Goal: Task Accomplishment & Management: Manage account settings

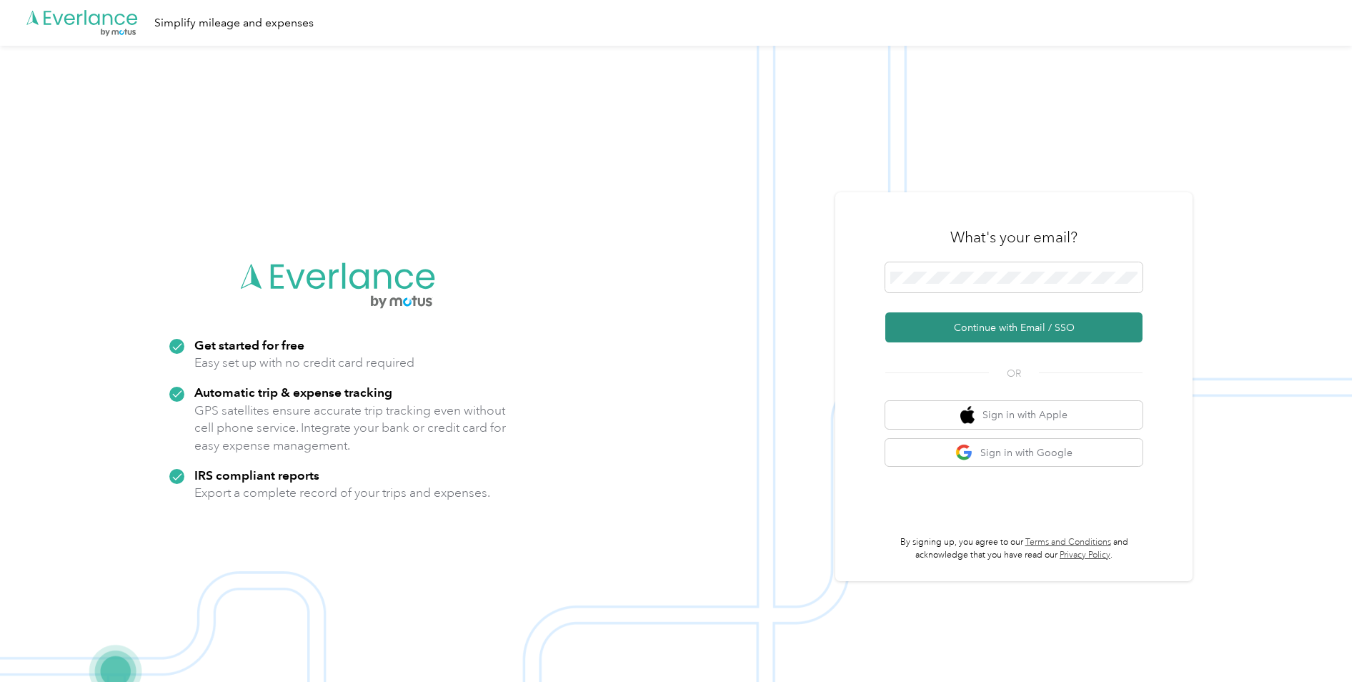
click at [974, 335] on button "Continue with Email / SSO" at bounding box center [1013, 327] width 257 height 30
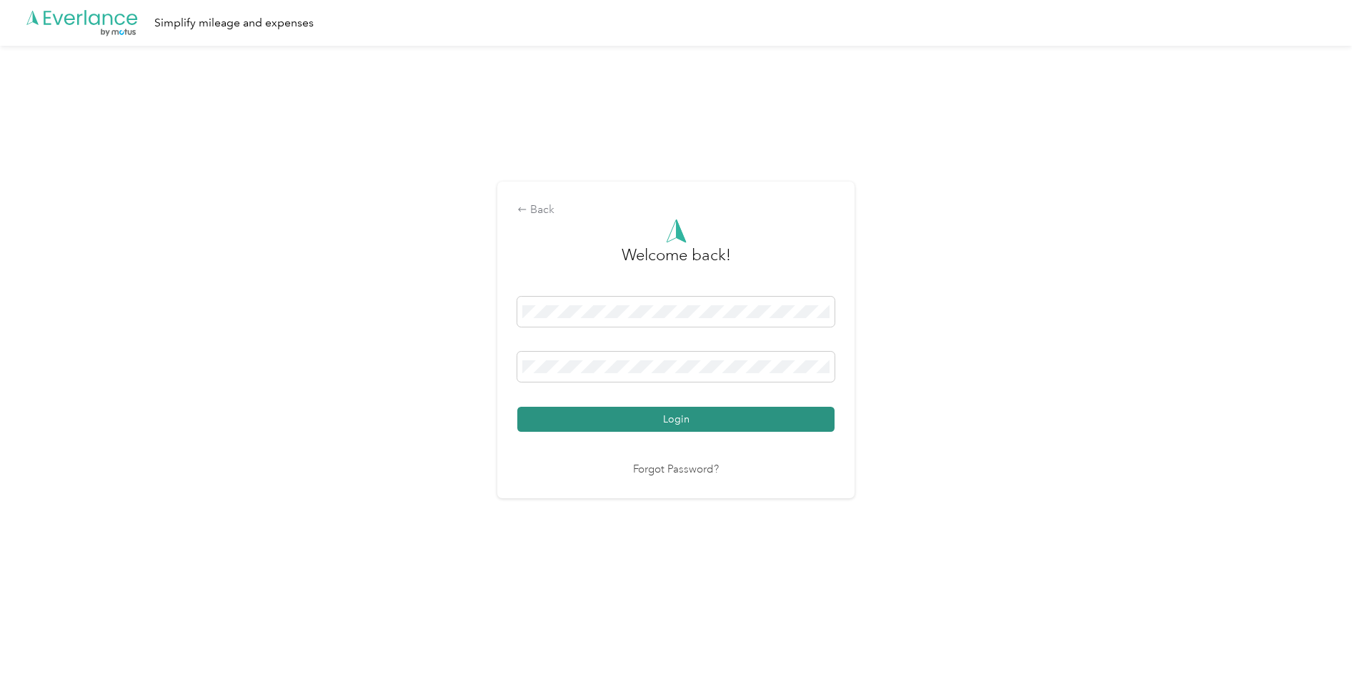
click at [639, 413] on button "Login" at bounding box center [675, 418] width 317 height 25
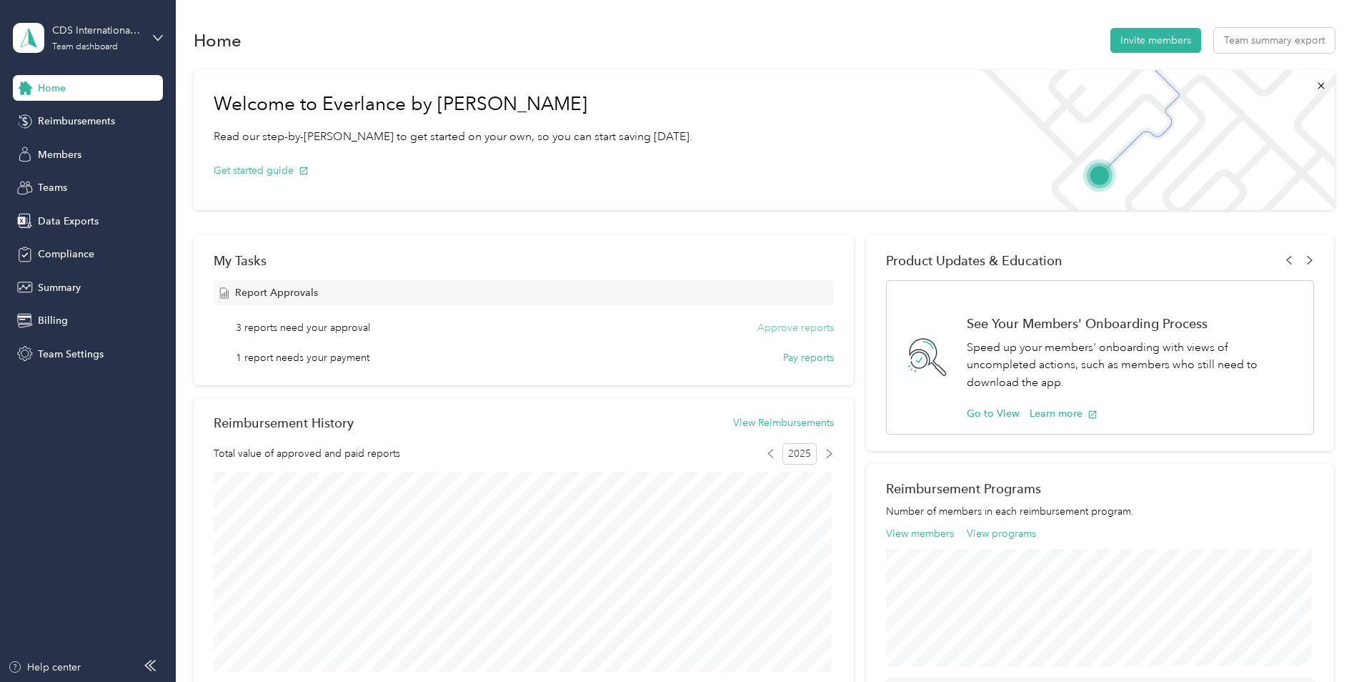
click at [777, 326] on button "Approve reports" at bounding box center [795, 327] width 76 height 15
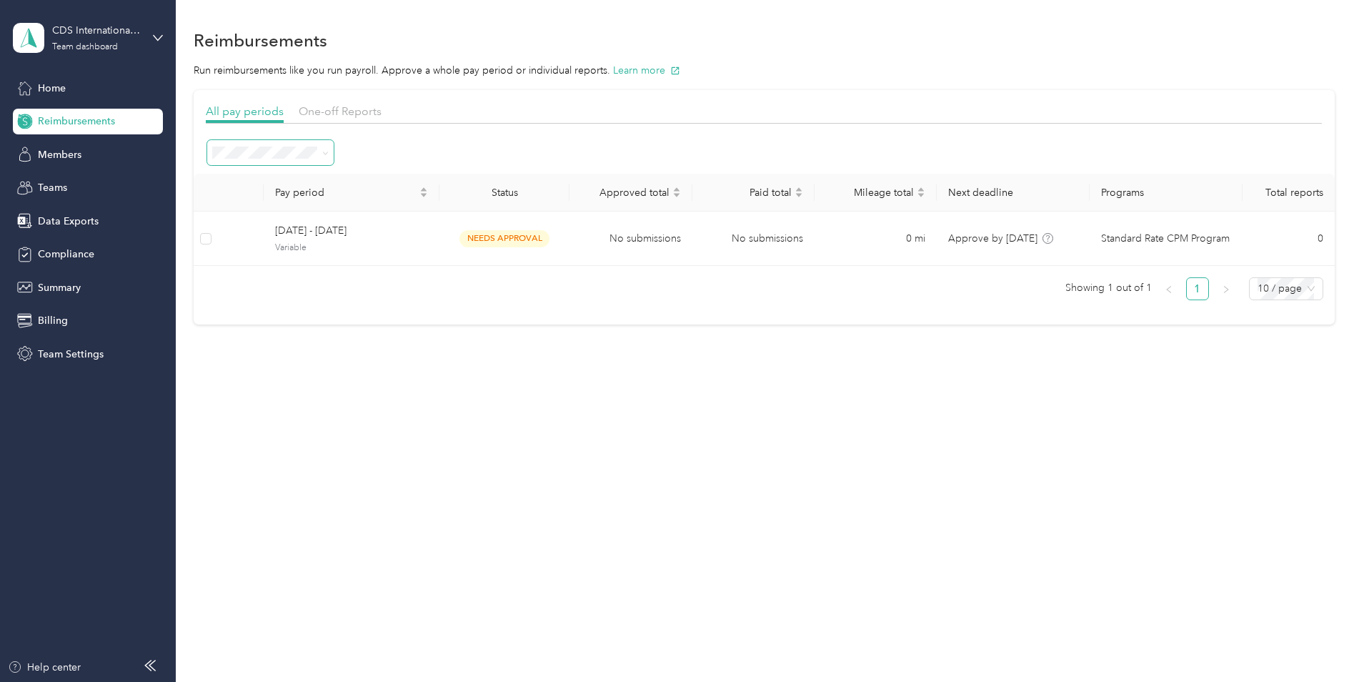
click at [324, 153] on icon at bounding box center [325, 153] width 6 height 6
click at [309, 174] on div "All periods" at bounding box center [270, 178] width 106 height 15
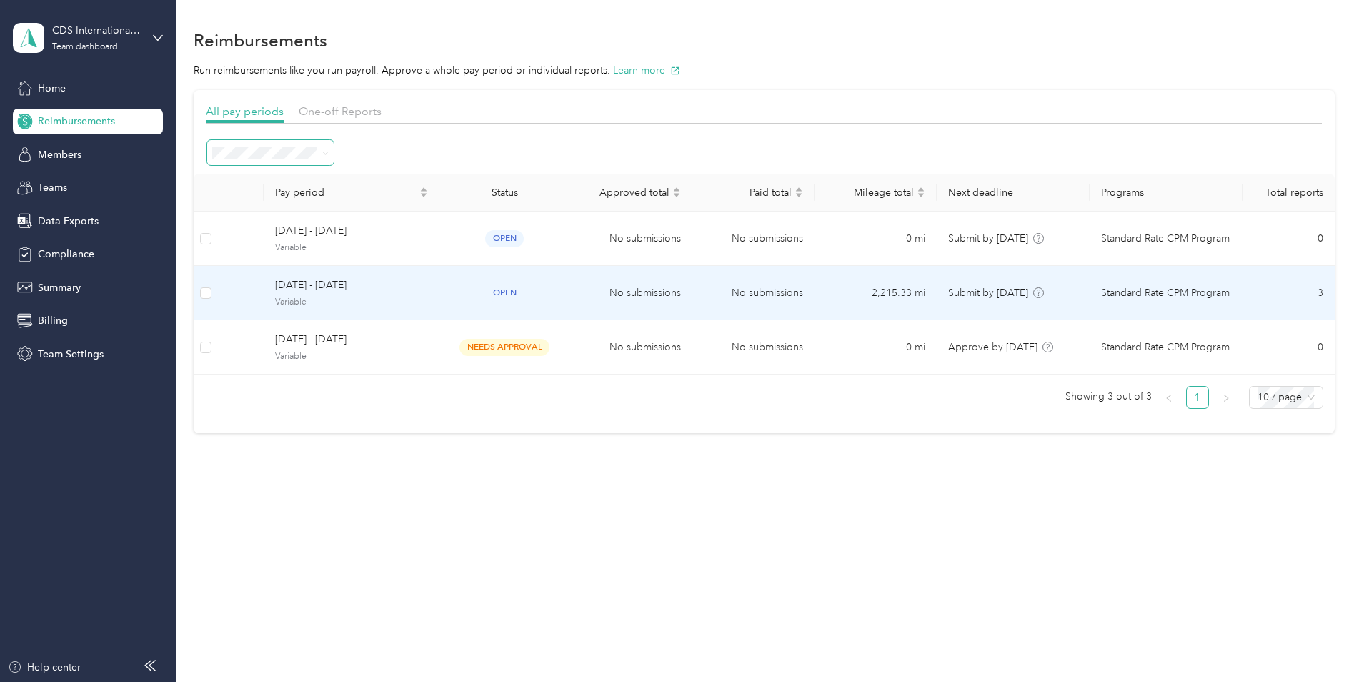
click at [470, 289] on div "open" at bounding box center [504, 292] width 107 height 16
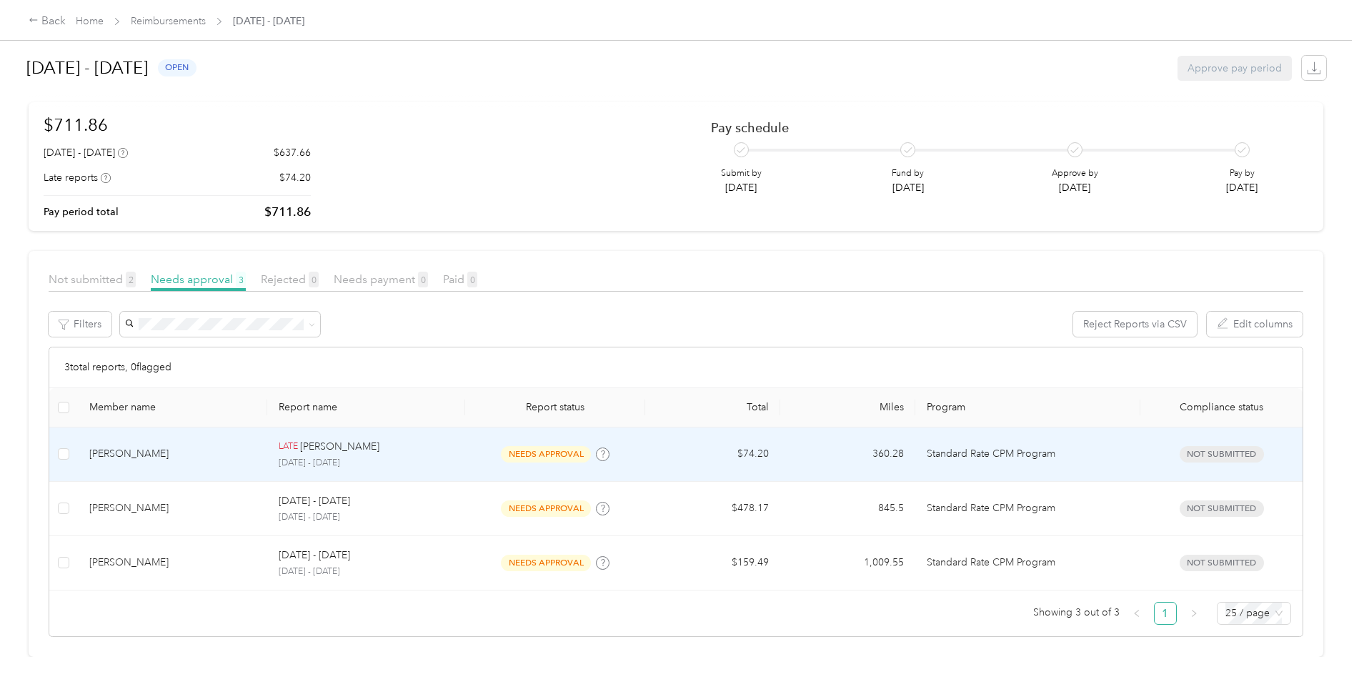
scroll to position [23, 0]
click at [443, 441] on div "LATE [PERSON_NAME]" at bounding box center [366, 447] width 175 height 16
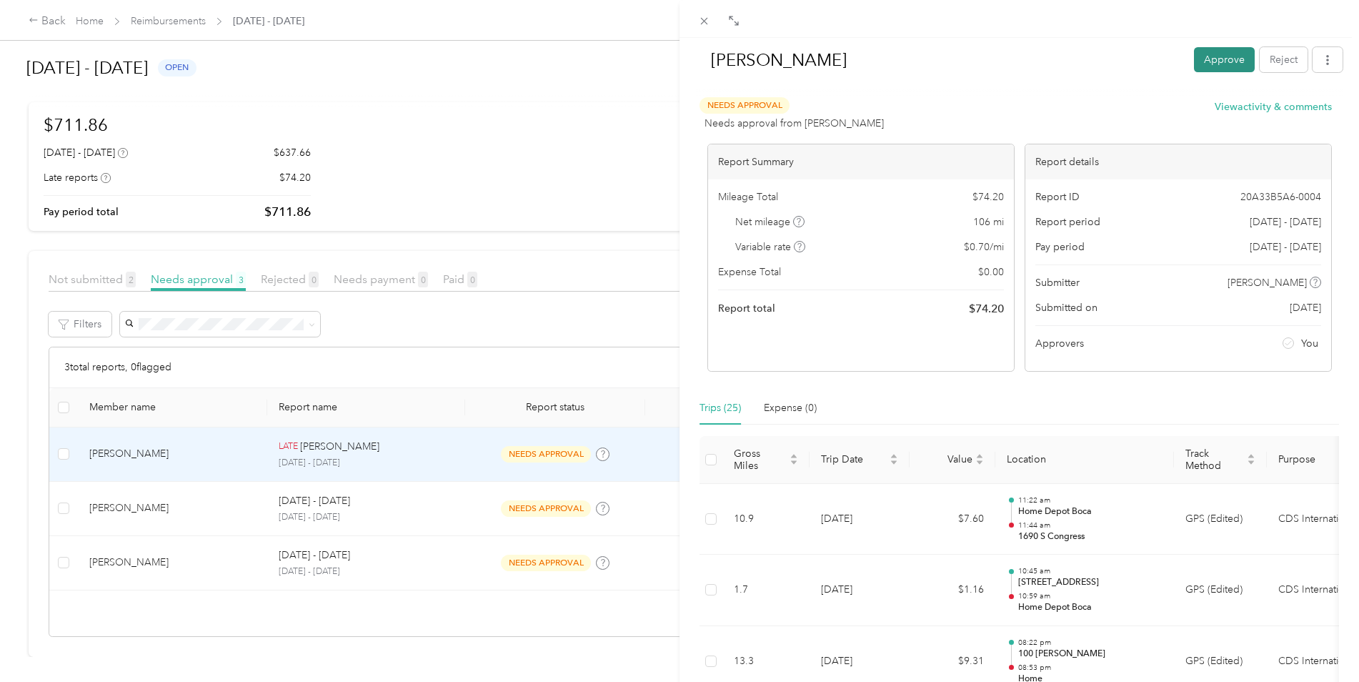
click at [1216, 59] on button "Approve" at bounding box center [1224, 59] width 61 height 25
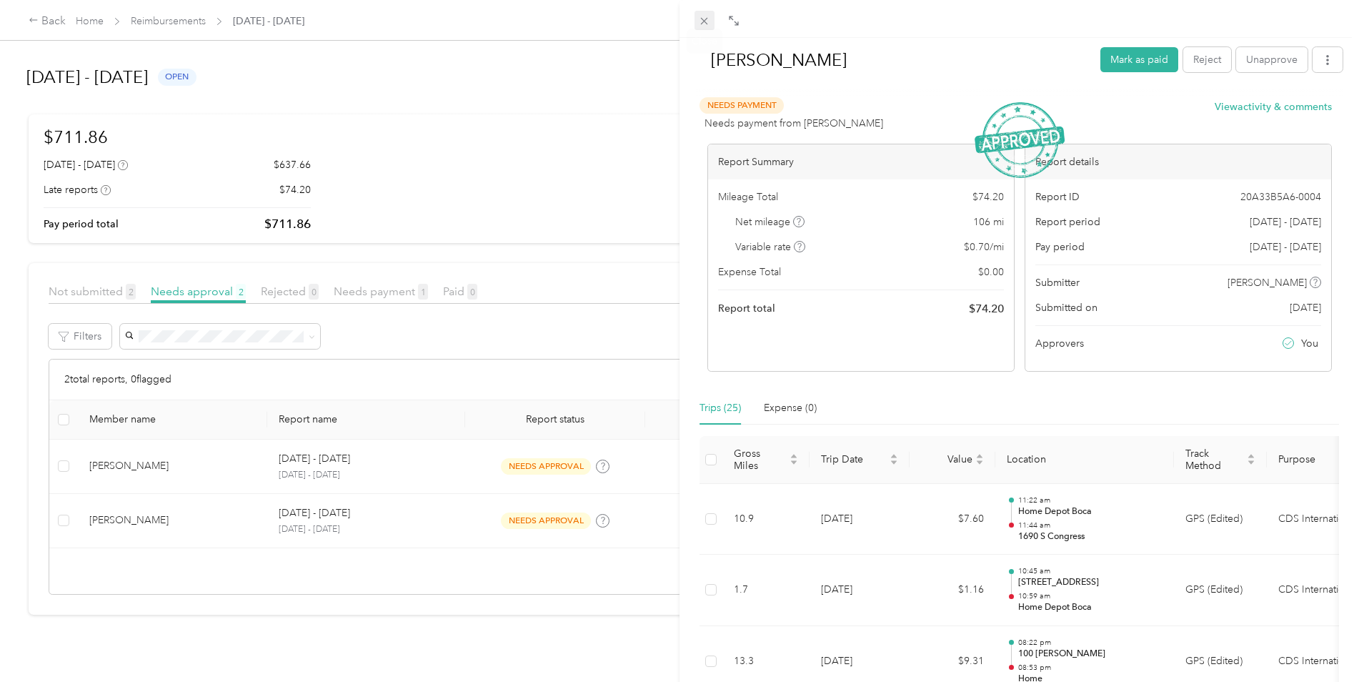
click at [705, 19] on icon at bounding box center [704, 21] width 12 height 12
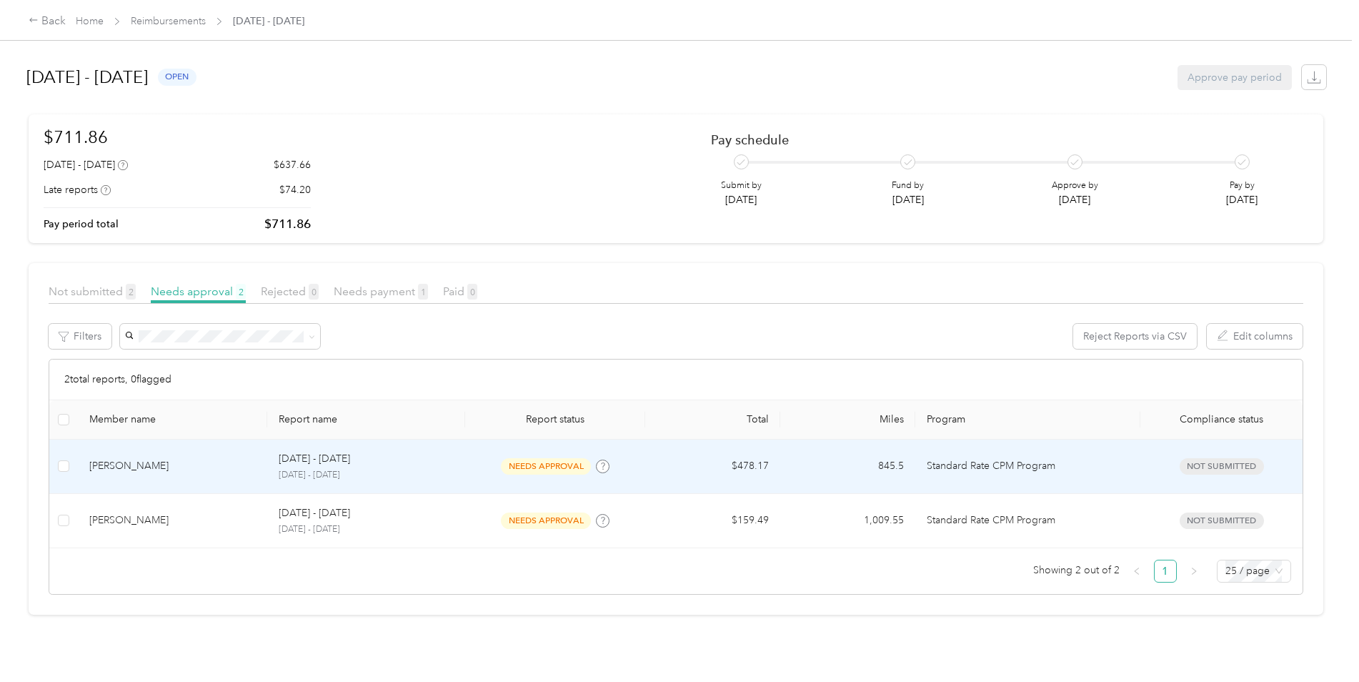
click at [434, 468] on div "[DATE] - [DATE] [DATE] - [DATE]" at bounding box center [366, 466] width 175 height 31
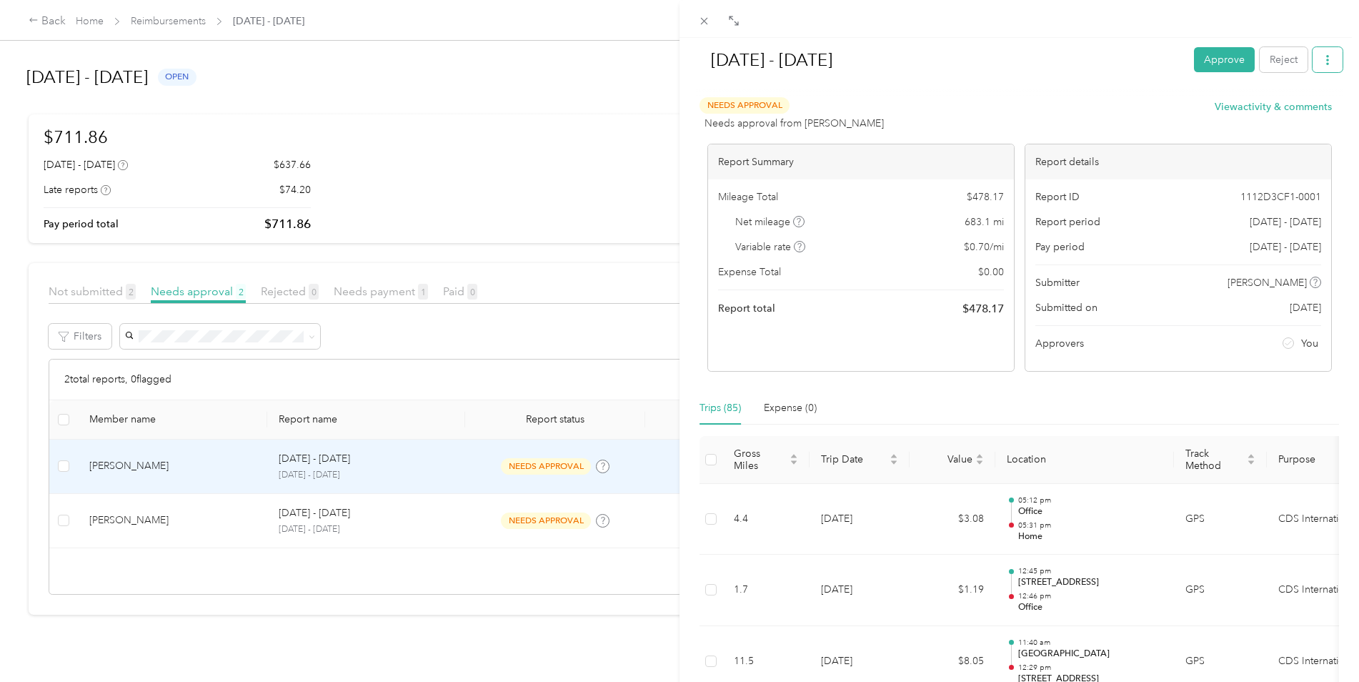
click at [1324, 61] on button "button" at bounding box center [1327, 59] width 30 height 25
click at [1276, 115] on span "Download" at bounding box center [1275, 112] width 47 height 15
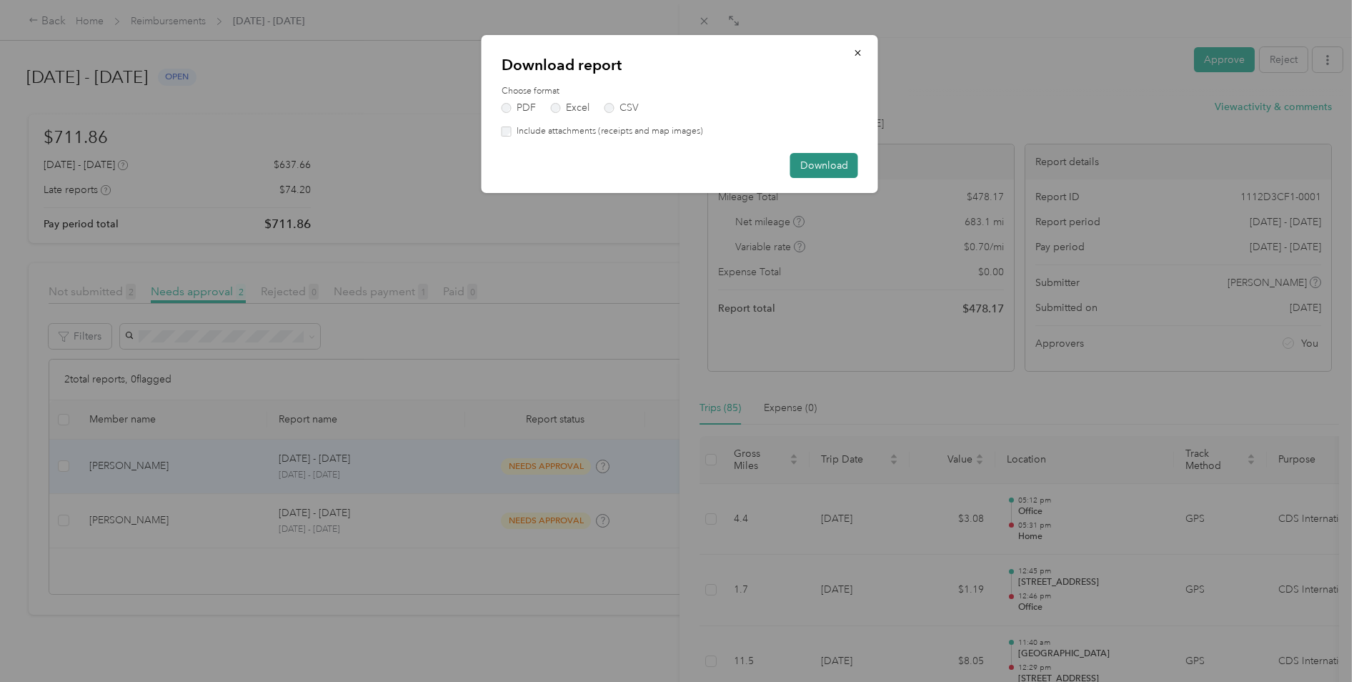
click at [832, 166] on button "Download" at bounding box center [824, 165] width 68 height 25
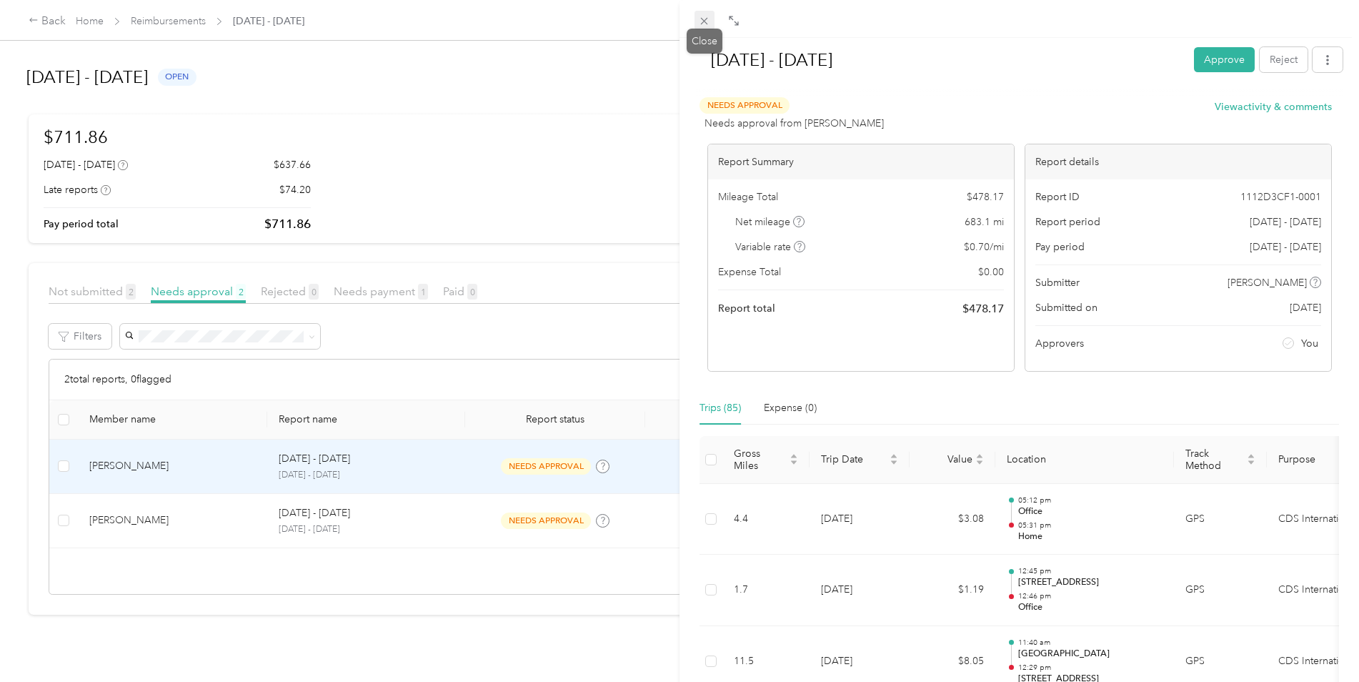
click at [699, 22] on icon at bounding box center [704, 21] width 12 height 12
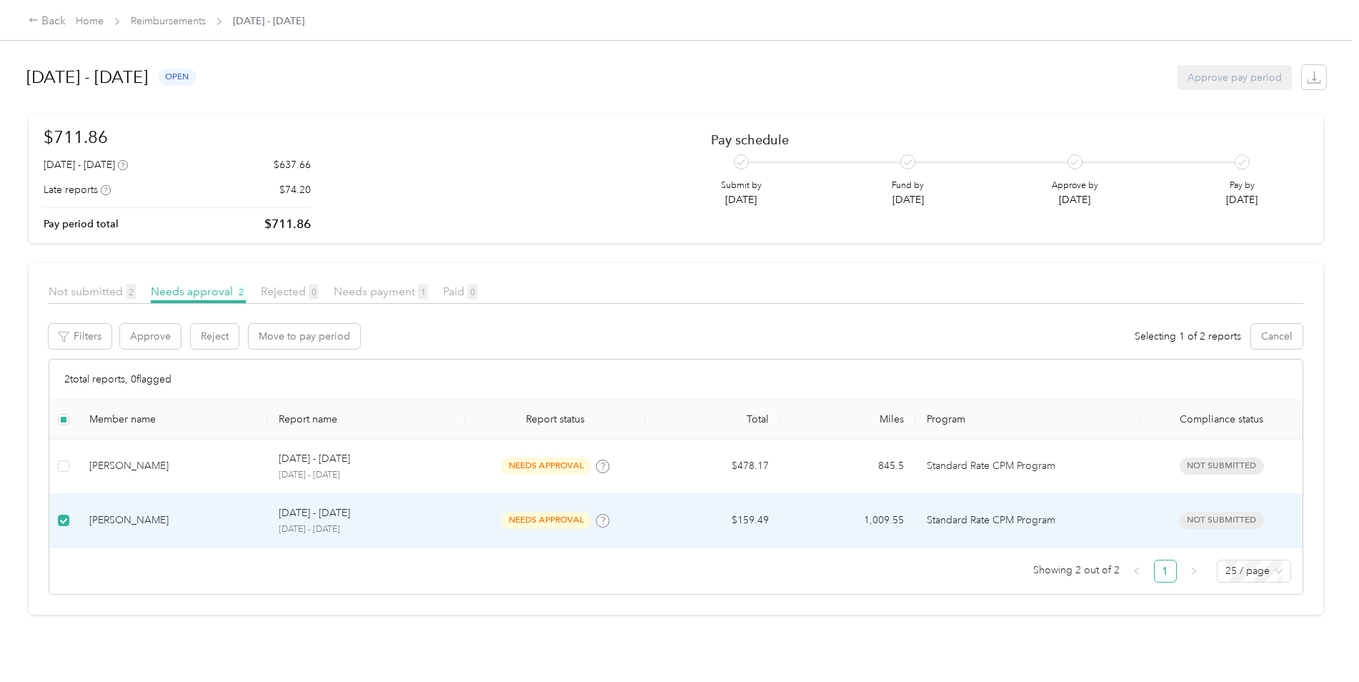
click at [216, 522] on div "[PERSON_NAME]" at bounding box center [172, 520] width 166 height 16
click at [431, 517] on div "[DATE] - [DATE]" at bounding box center [366, 513] width 175 height 16
click at [442, 519] on div "[DATE] - [DATE]" at bounding box center [366, 513] width 175 height 16
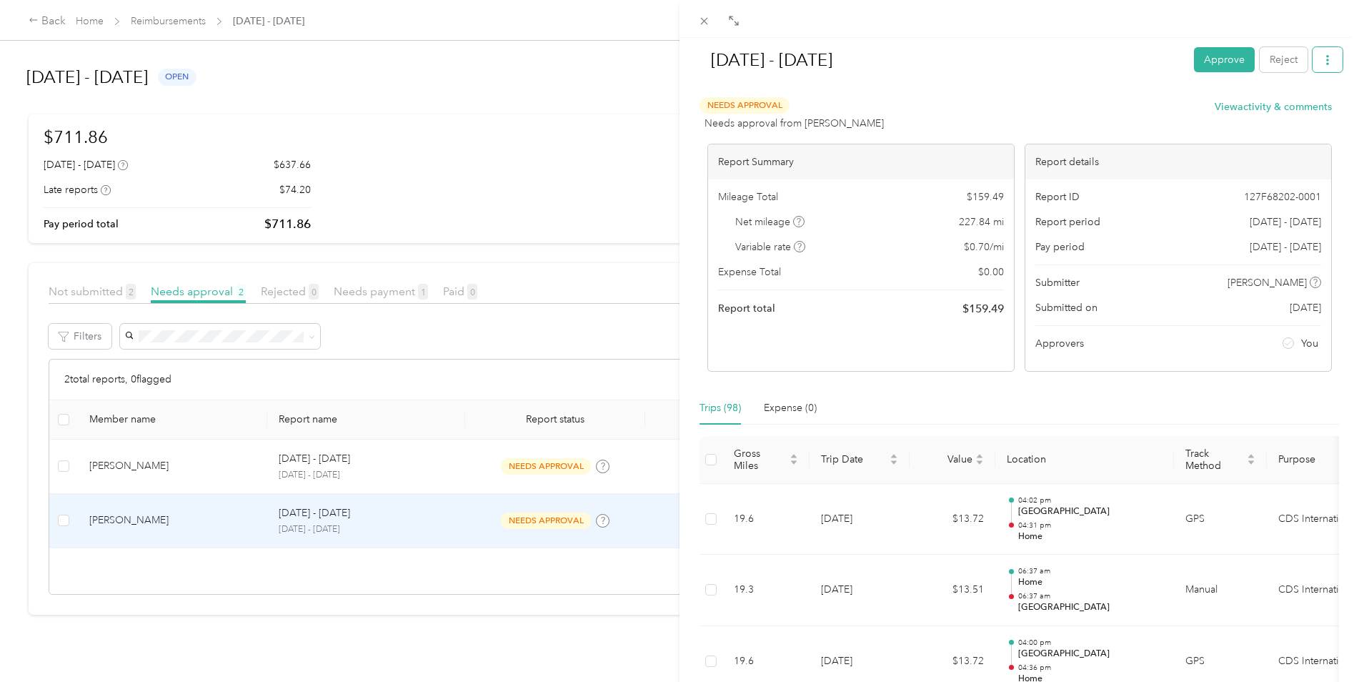
click at [1322, 64] on icon "button" at bounding box center [1327, 60] width 10 height 10
click at [1273, 112] on span "Download" at bounding box center [1275, 112] width 47 height 15
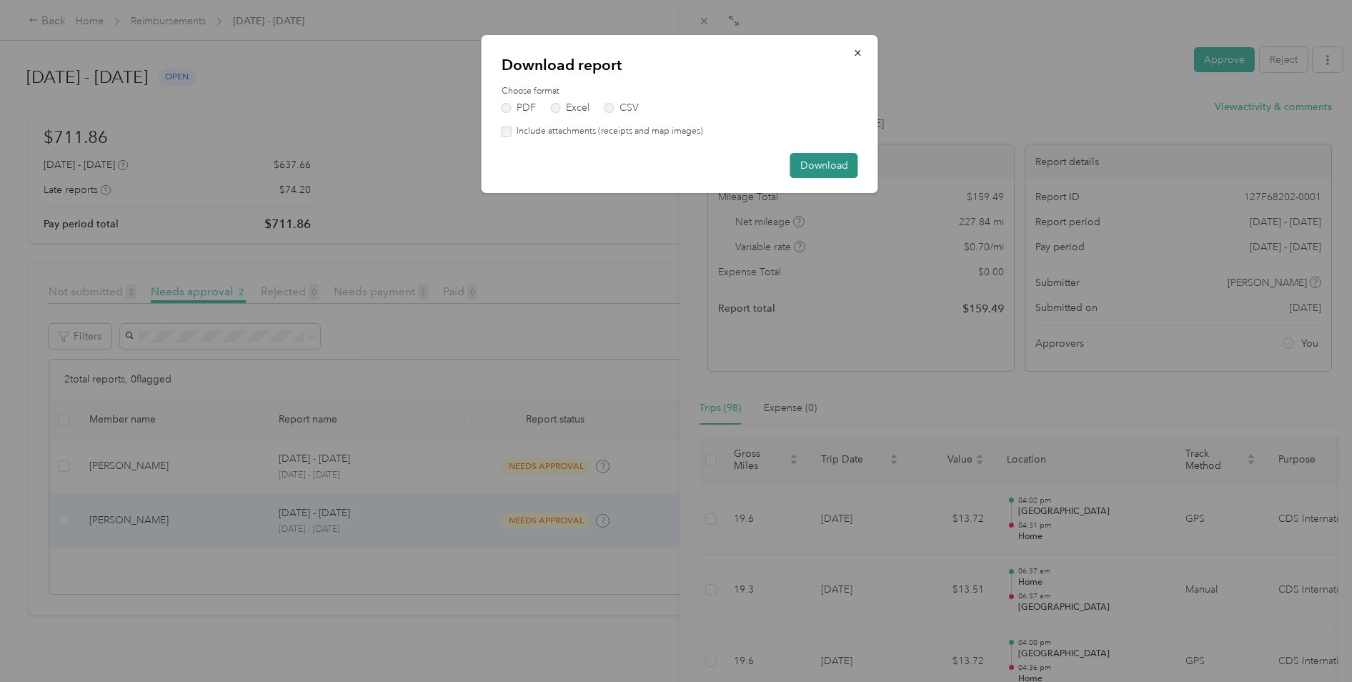
click at [832, 168] on button "Download" at bounding box center [824, 165] width 68 height 25
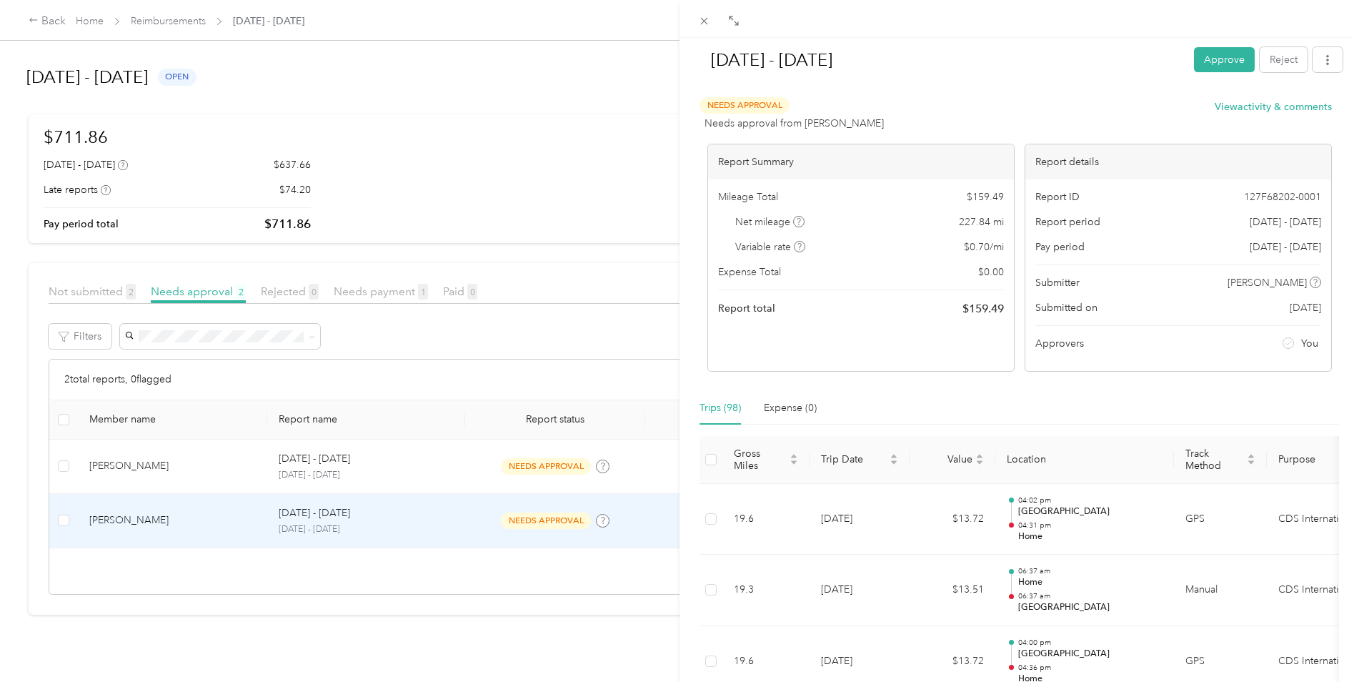
click at [371, 294] on div "[DATE] - [DATE] Approve Reject Needs Approval Needs approval from [PERSON_NAME]…" at bounding box center [679, 341] width 1359 height 682
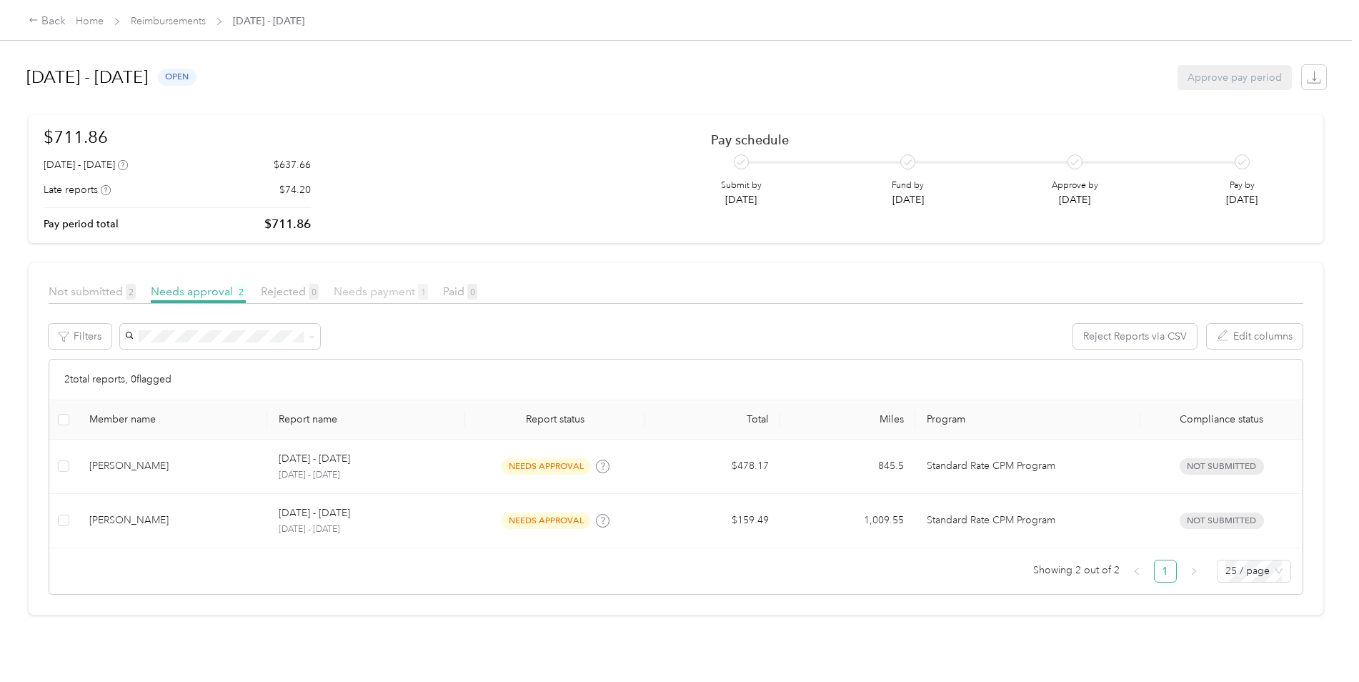
click at [373, 289] on span "Needs payment 1" at bounding box center [381, 291] width 94 height 14
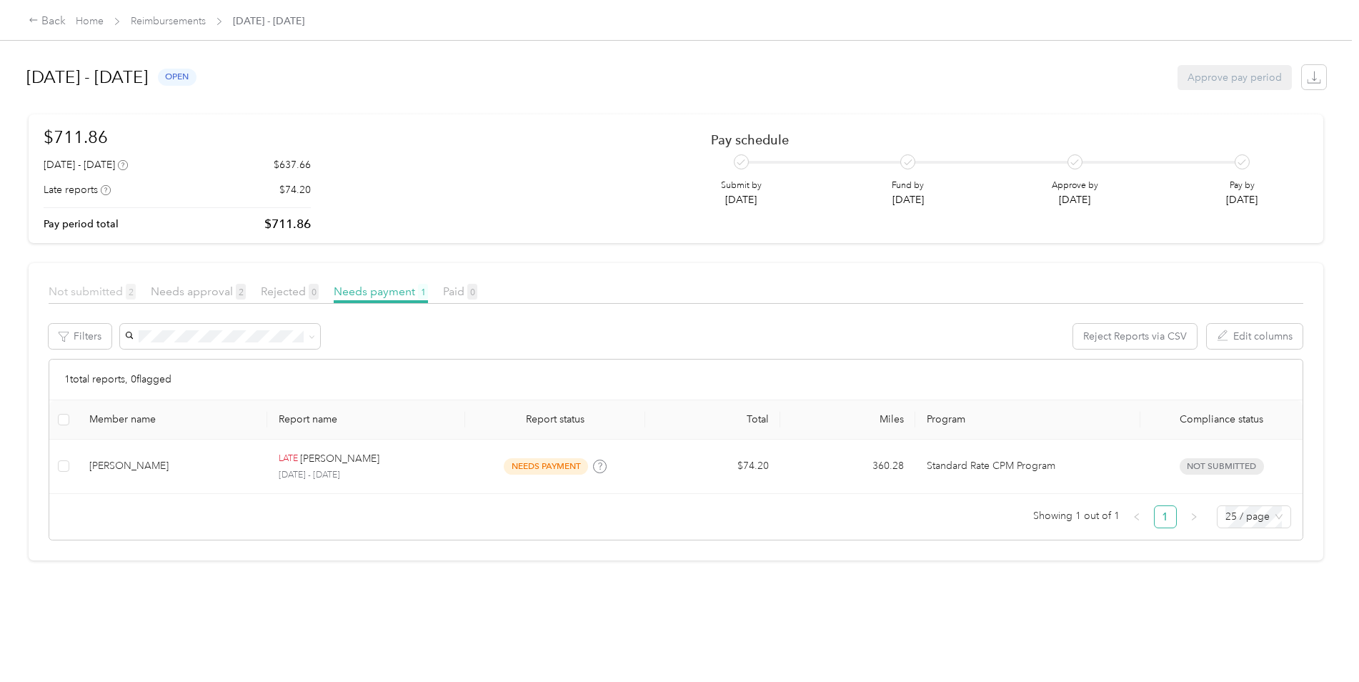
click at [91, 291] on span "Not submitted 2" at bounding box center [92, 291] width 87 height 14
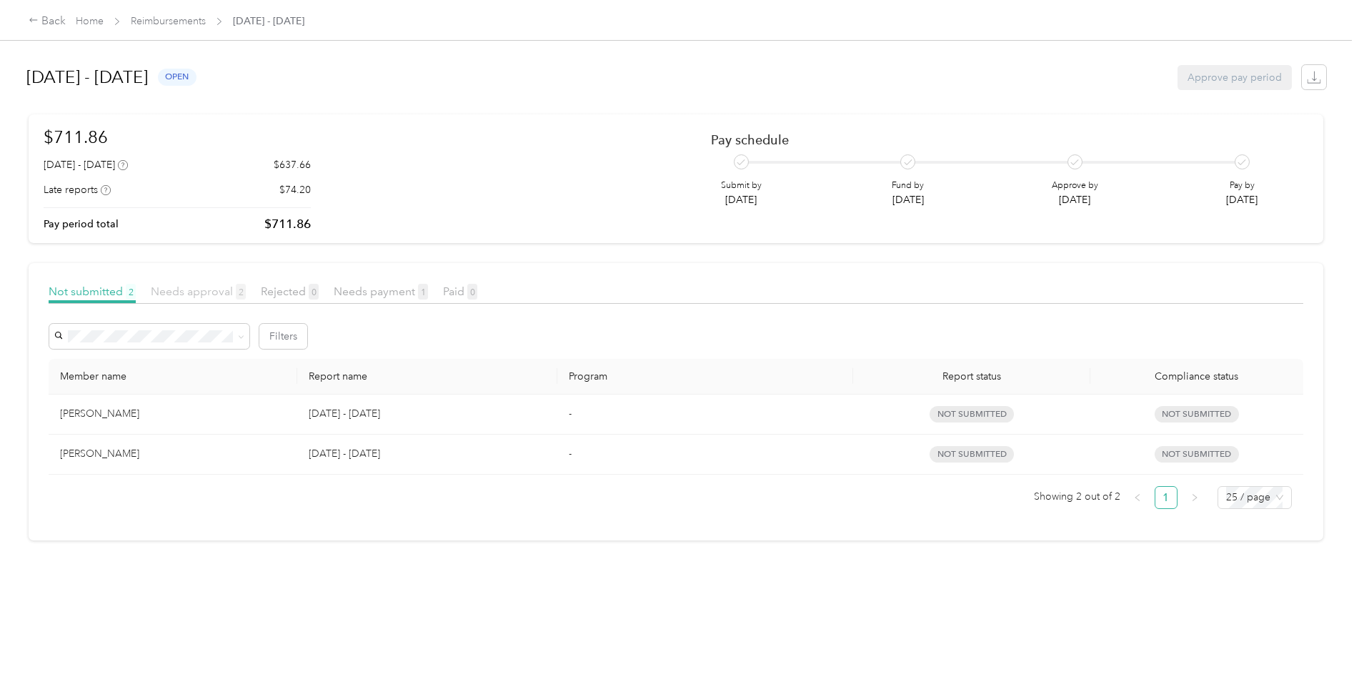
click at [170, 291] on span "Needs approval 2" at bounding box center [198, 291] width 95 height 14
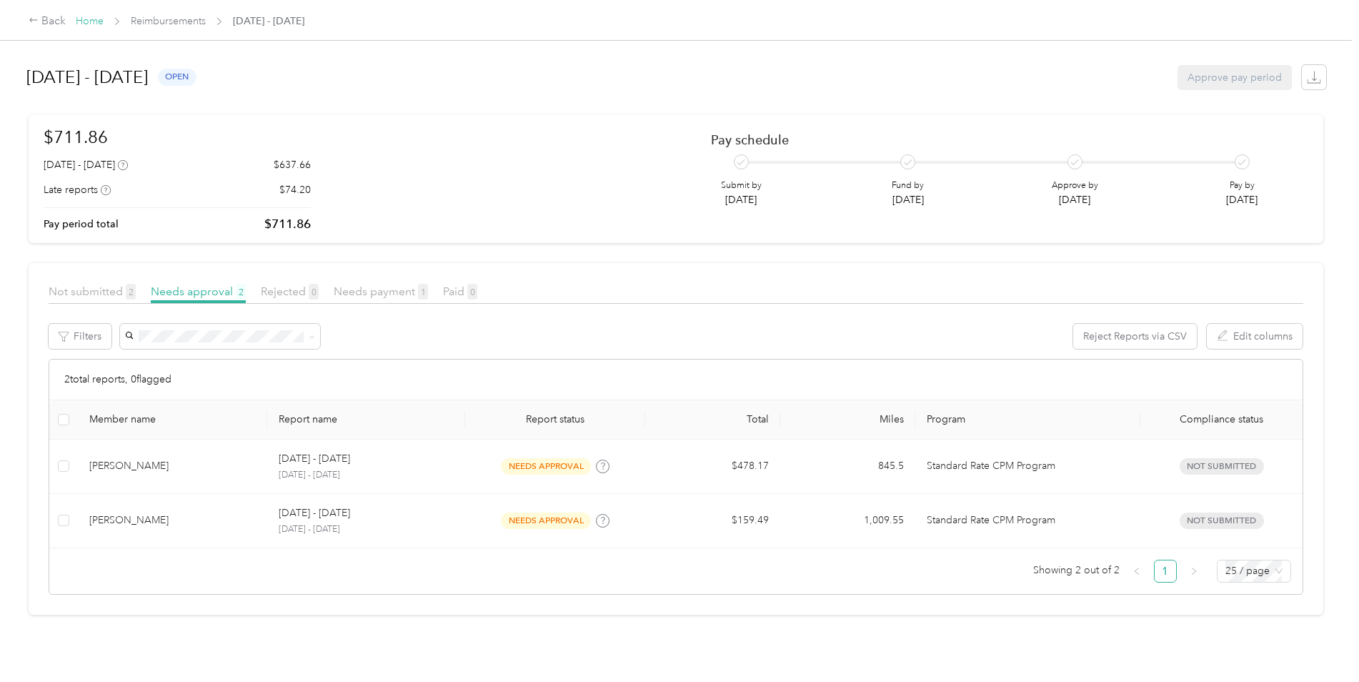
click at [89, 21] on link "Home" at bounding box center [90, 21] width 28 height 12
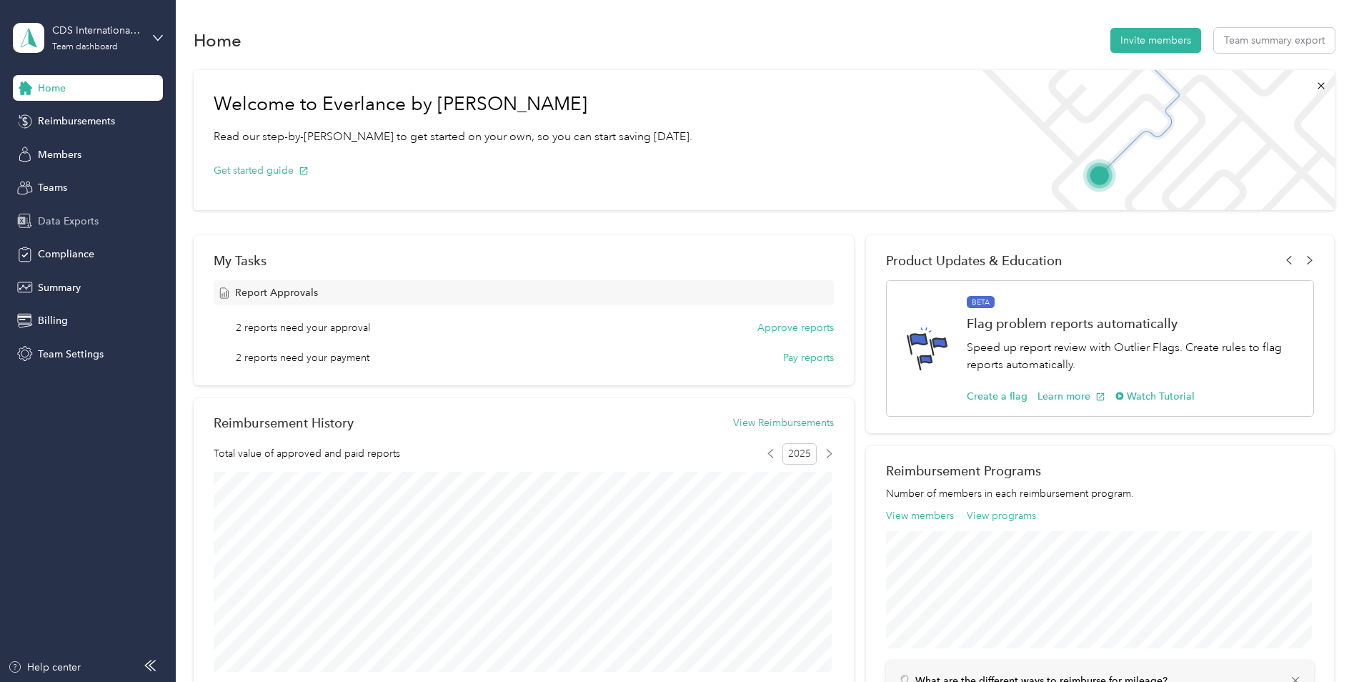
click at [92, 224] on span "Data Exports" at bounding box center [68, 221] width 61 height 15
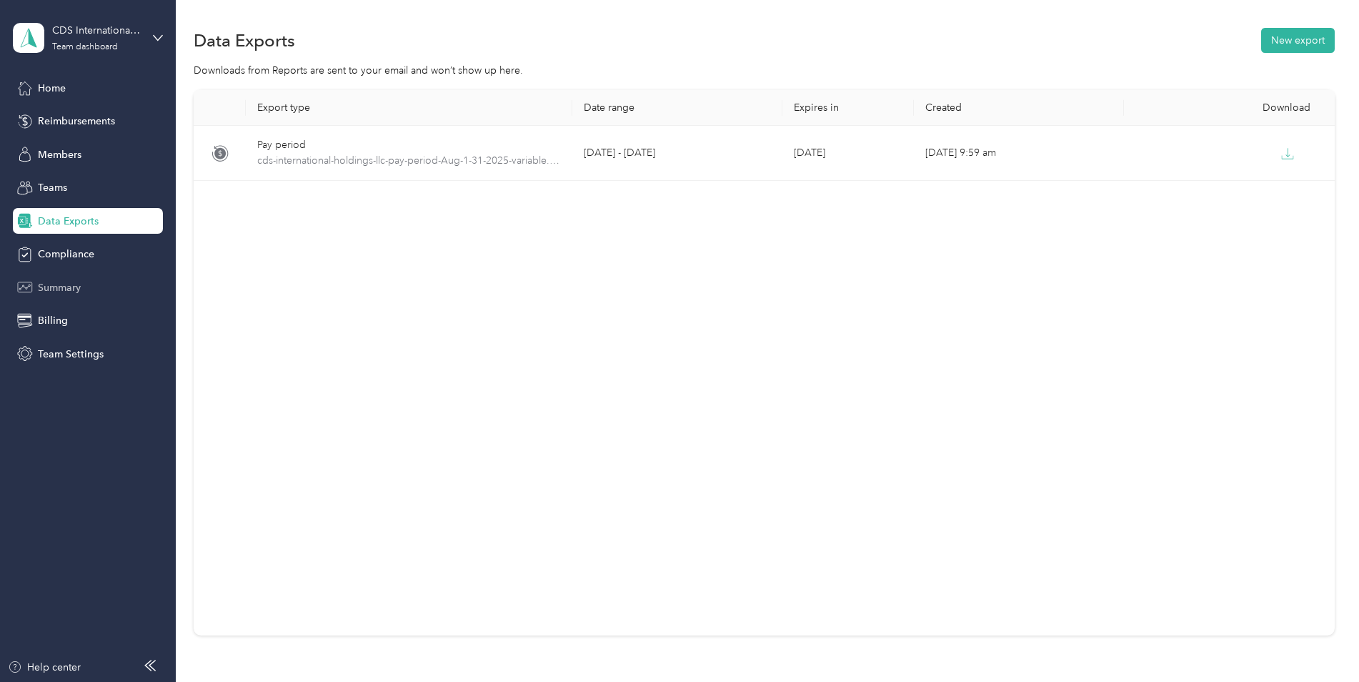
click at [83, 289] on div "Summary" at bounding box center [88, 287] width 150 height 26
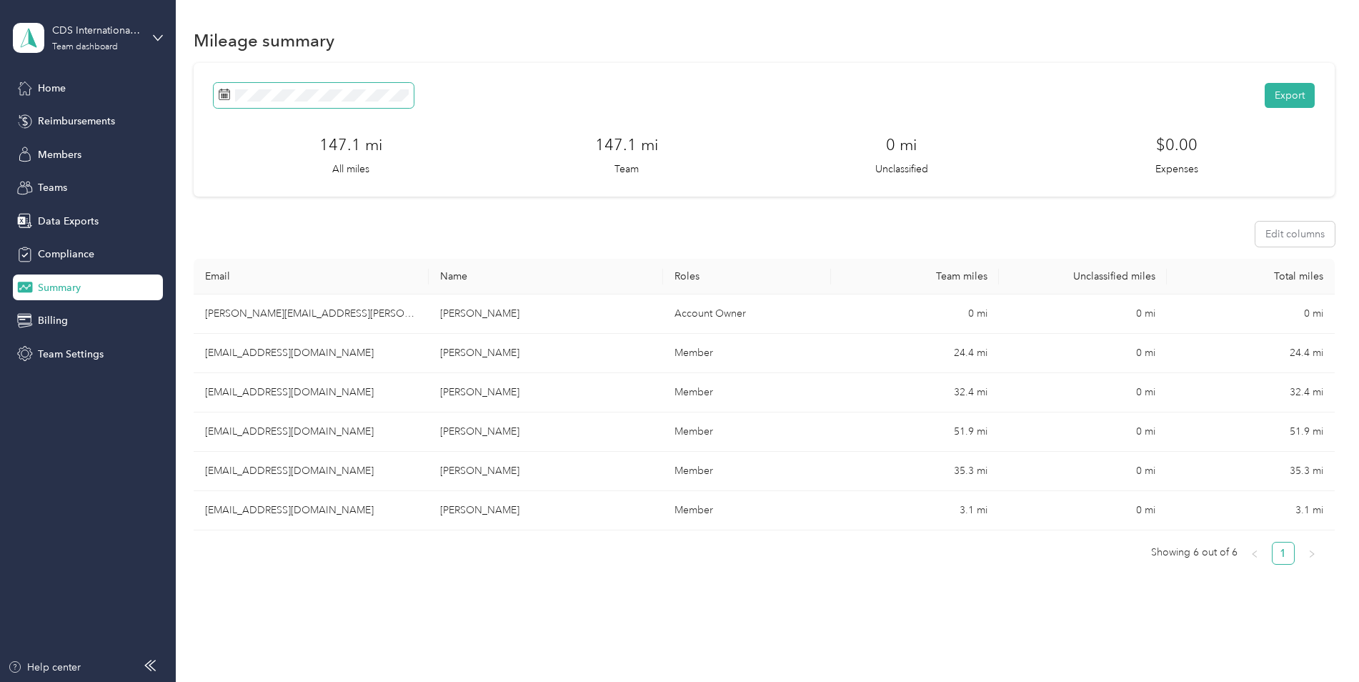
click at [221, 94] on icon at bounding box center [224, 94] width 11 height 11
click at [222, 93] on icon at bounding box center [224, 94] width 11 height 11
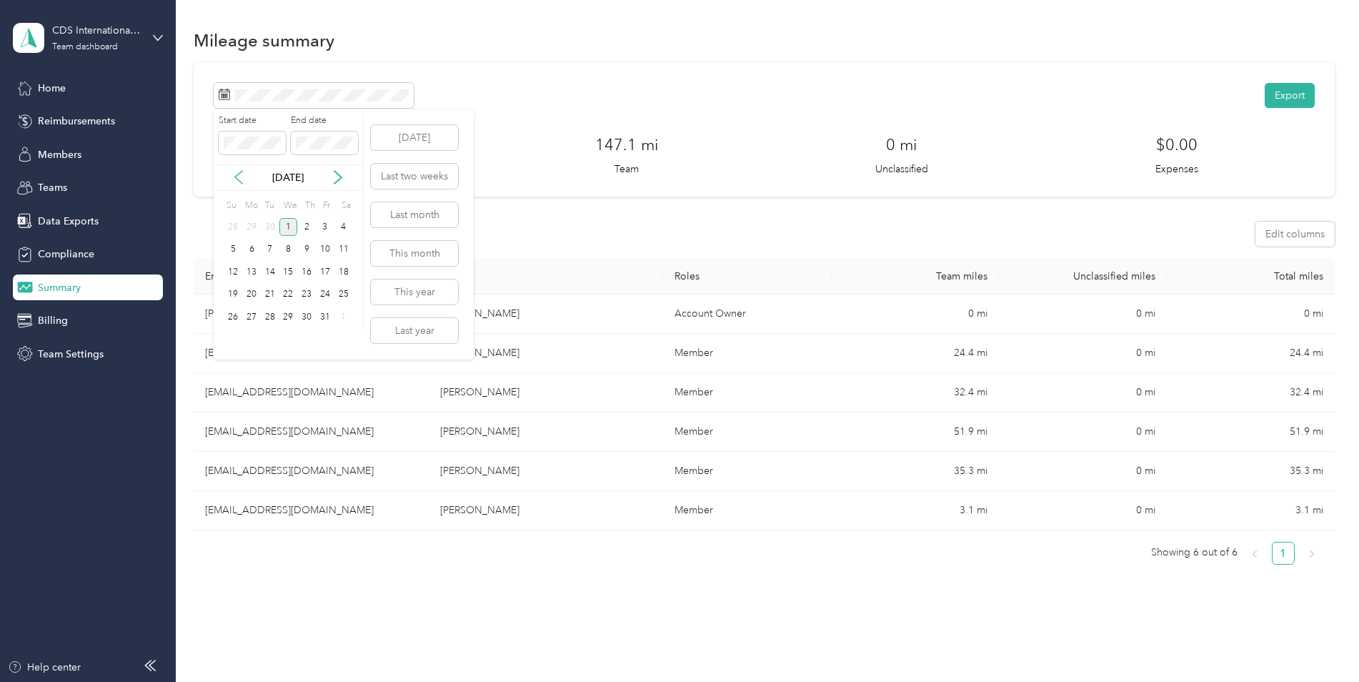
click at [236, 173] on icon at bounding box center [238, 177] width 14 height 14
click at [252, 225] on div "1" at bounding box center [251, 227] width 19 height 18
click at [270, 319] on div "30" at bounding box center [270, 317] width 19 height 18
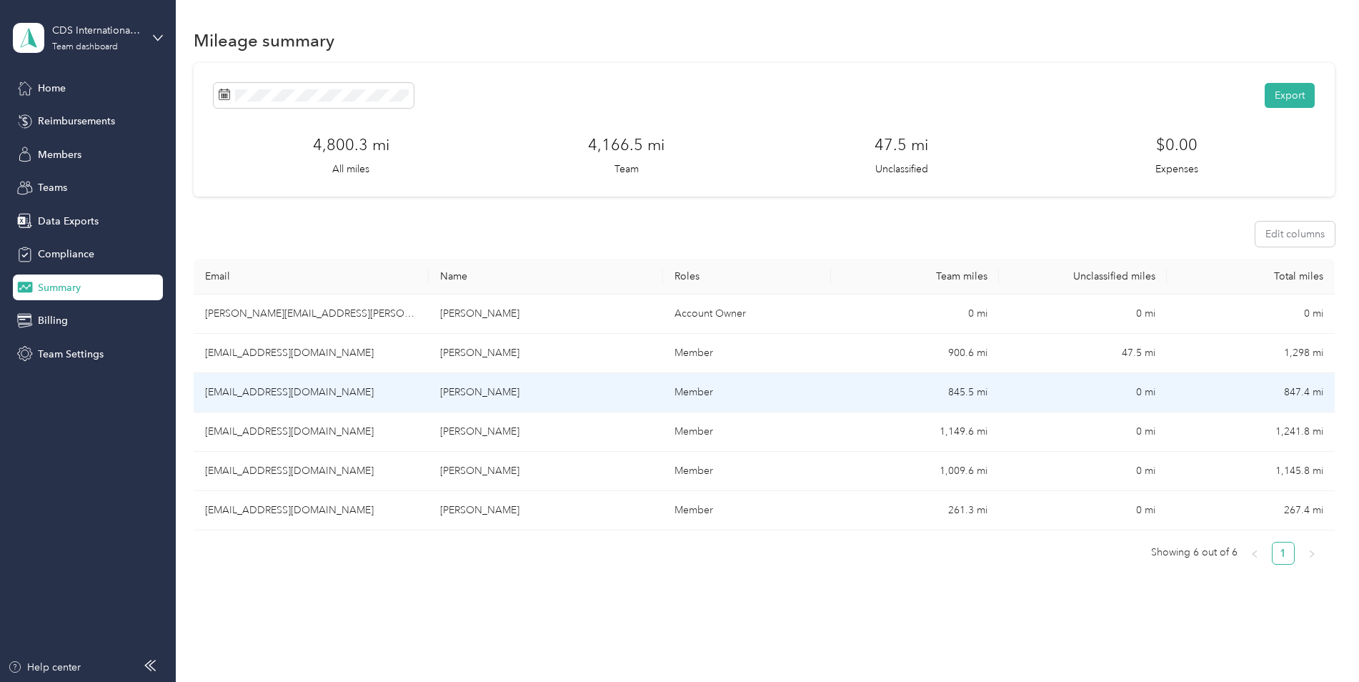
click at [488, 394] on td "[PERSON_NAME]" at bounding box center [546, 392] width 235 height 39
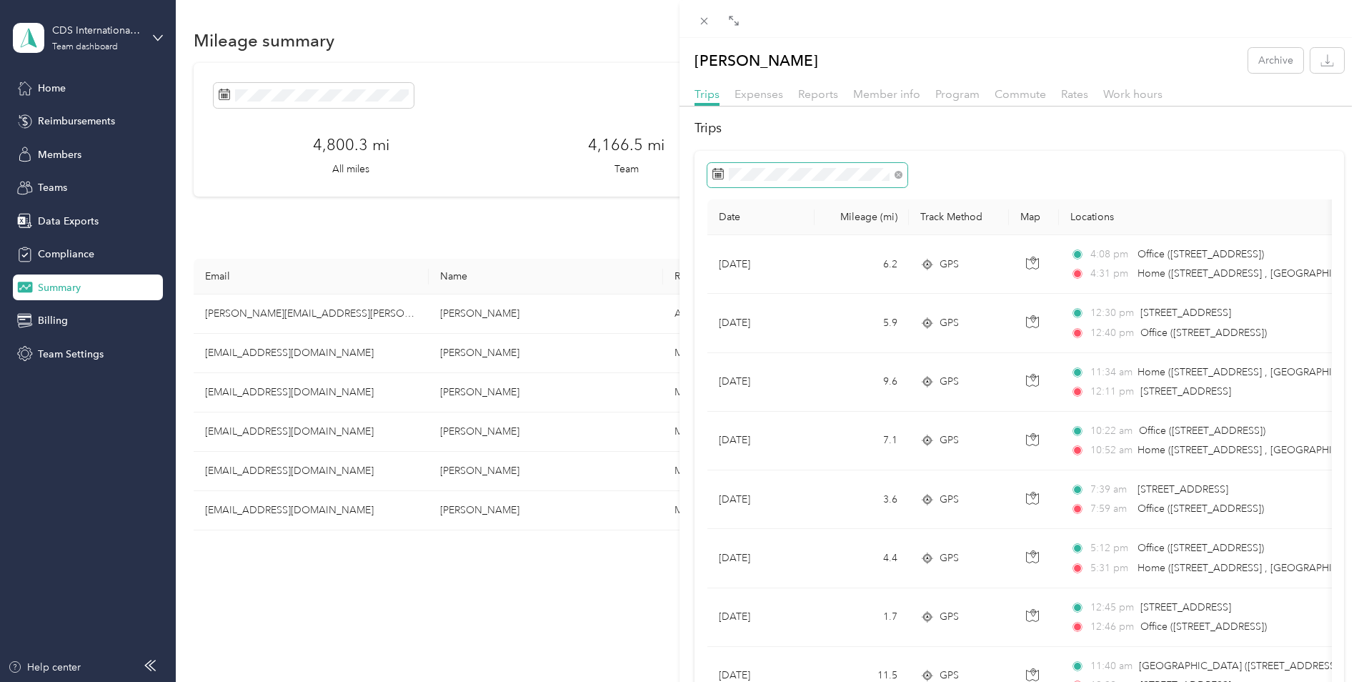
click at [721, 174] on icon at bounding box center [717, 173] width 11 height 11
click at [716, 174] on icon at bounding box center [717, 173] width 11 height 11
click at [44, 89] on div "[PERSON_NAME] Archive Trips Expenses Reports Member info Program Commute Rates …" at bounding box center [679, 341] width 1359 height 682
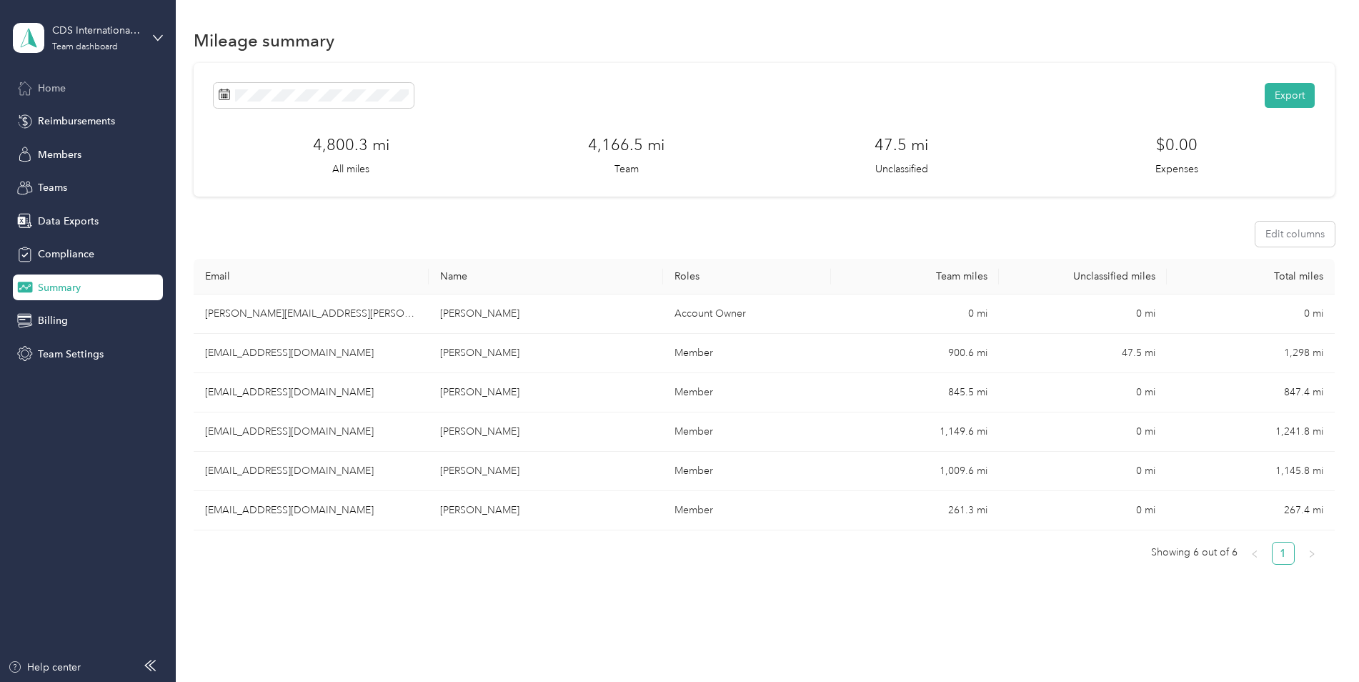
click at [56, 86] on span "Home" at bounding box center [52, 88] width 28 height 15
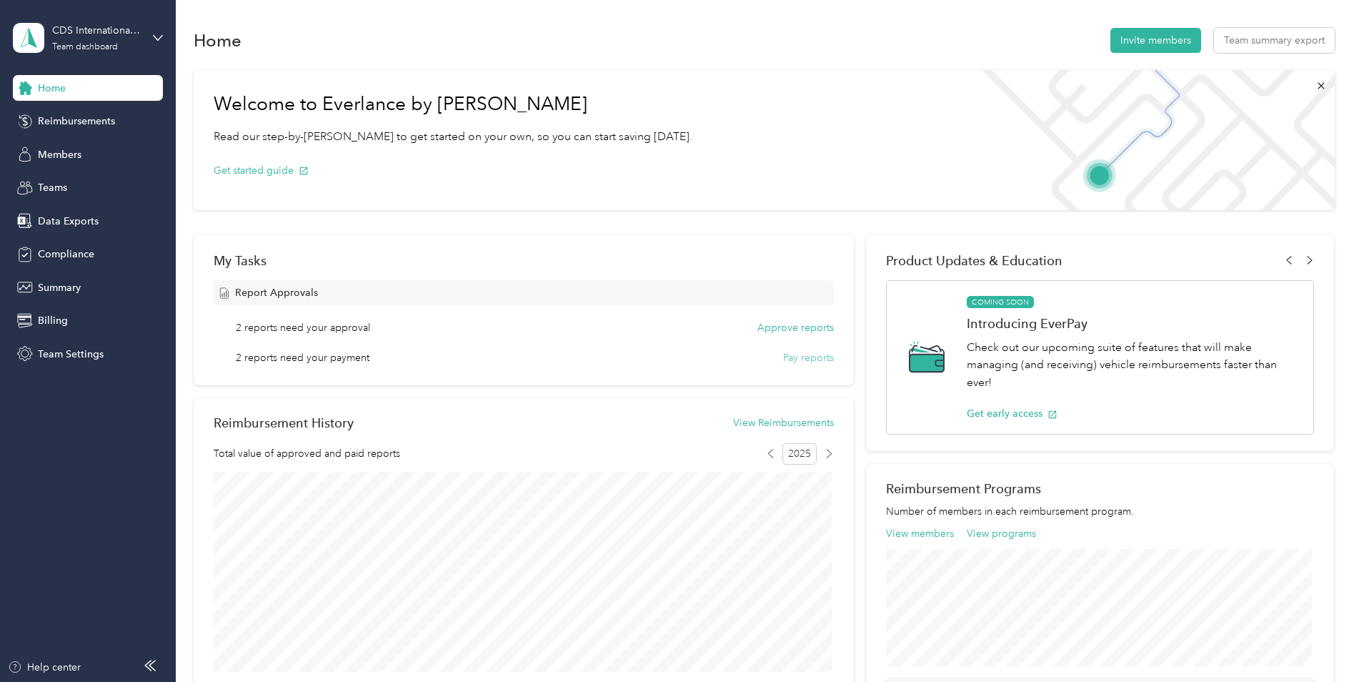
click at [791, 359] on button "Pay reports" at bounding box center [808, 357] width 51 height 15
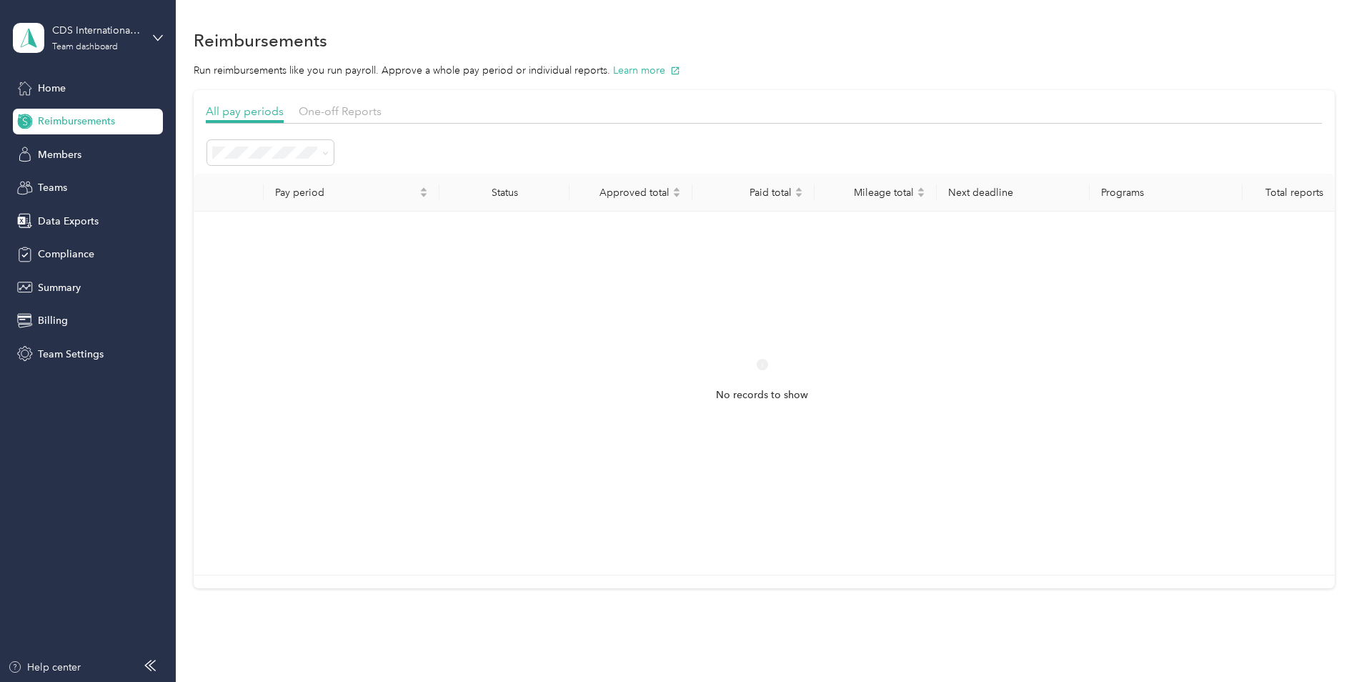
click at [260, 176] on span "All periods" at bounding box center [241, 177] width 49 height 12
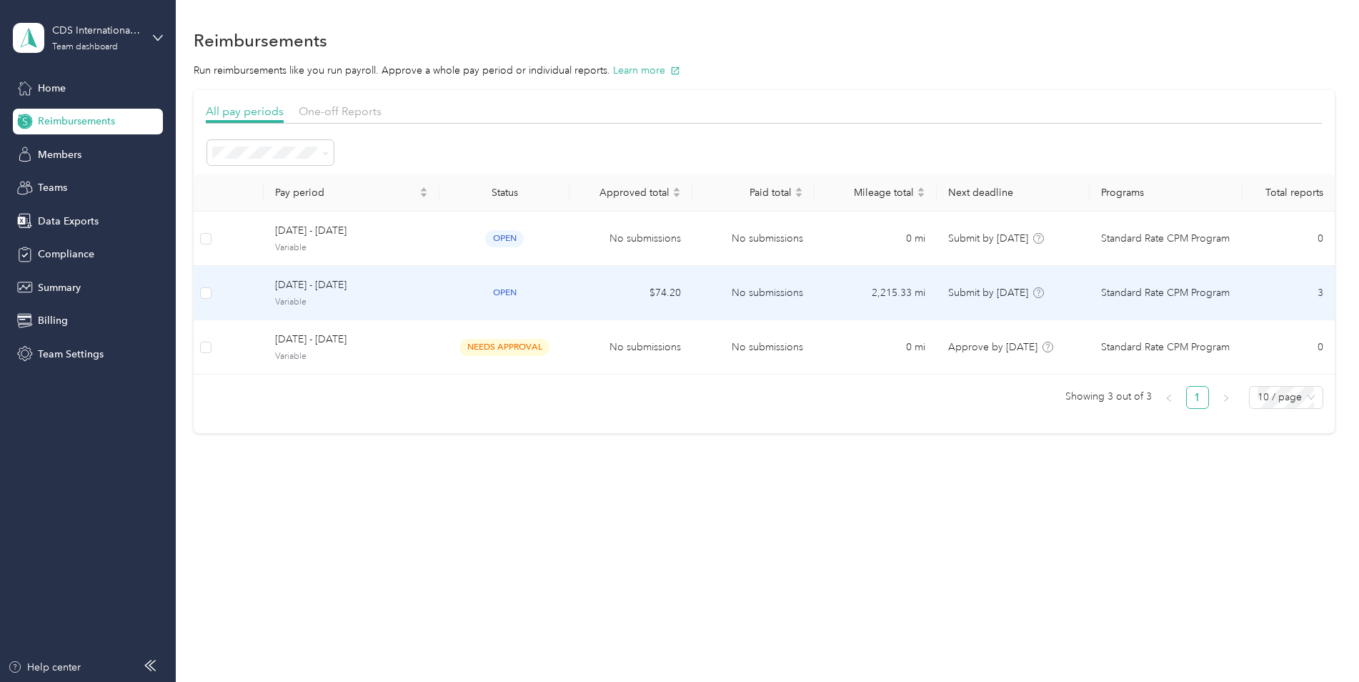
click at [789, 295] on td "No submissions" at bounding box center [753, 293] width 122 height 54
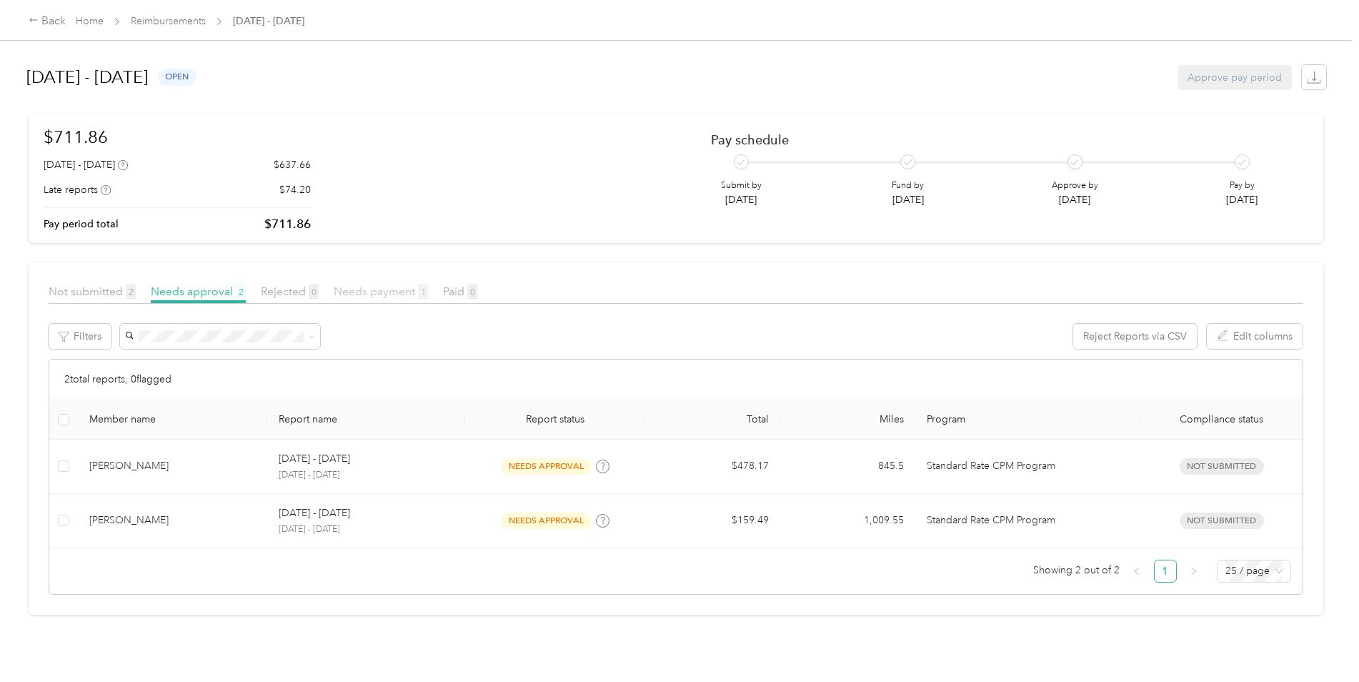
click at [394, 295] on span "Needs payment 1" at bounding box center [381, 291] width 94 height 14
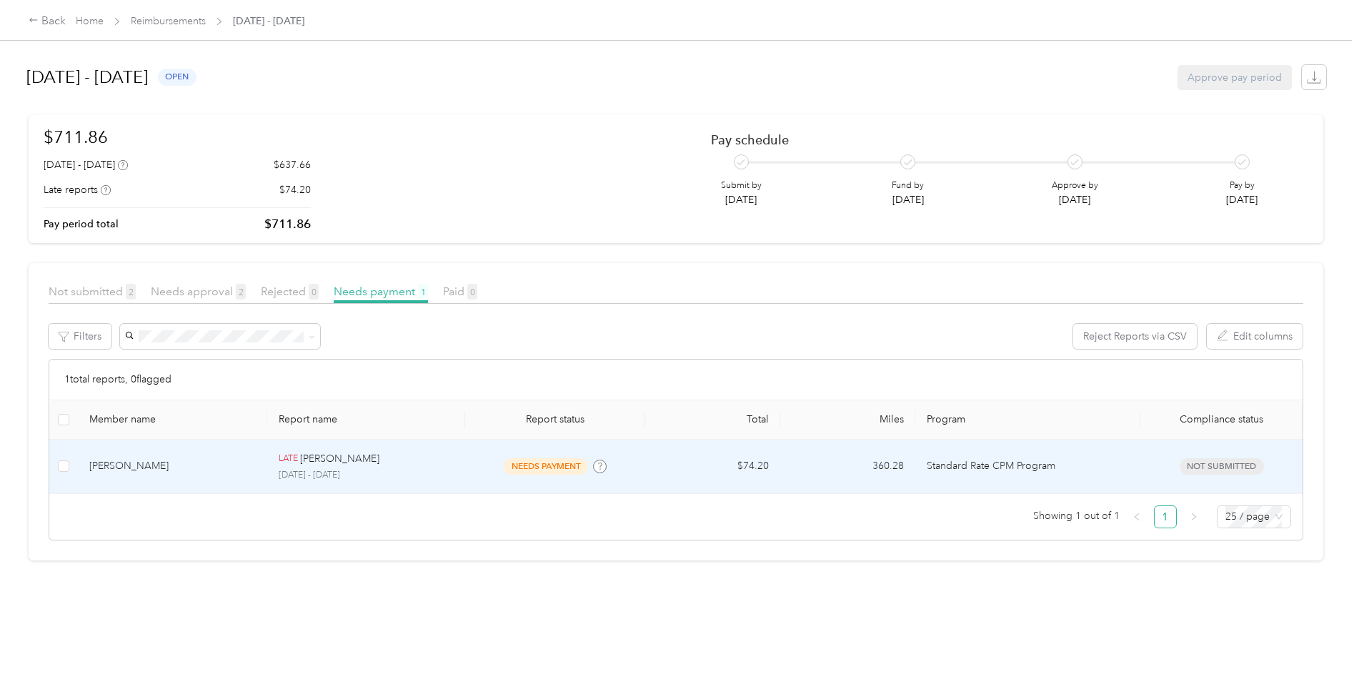
click at [653, 469] on td "$74.20" at bounding box center [712, 466] width 135 height 54
